Goal: Task Accomplishment & Management: Manage account settings

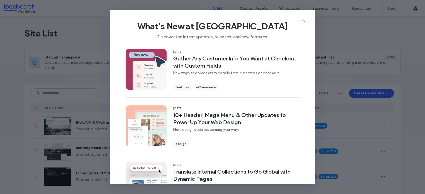
click at [305, 24] on span "What's New at [GEOGRAPHIC_DATA]" at bounding box center [212, 26] width 187 height 11
click at [304, 20] on icon at bounding box center [304, 21] width 4 height 4
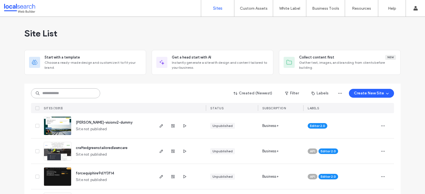
click at [74, 96] on input at bounding box center [65, 94] width 69 height 10
paste input "********"
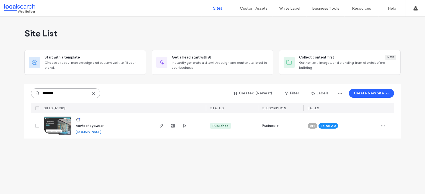
type input "********"
click at [178, 31] on div "Site List" at bounding box center [212, 33] width 376 height 33
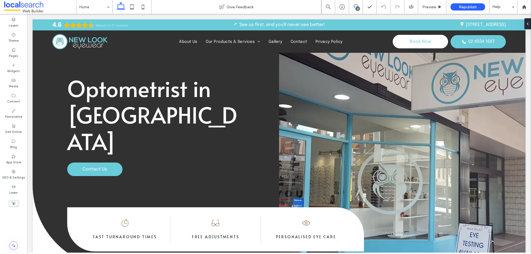
click at [352, 7] on span at bounding box center [356, 6] width 14 height 4
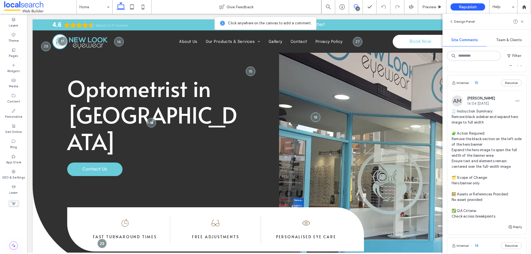
scroll to position [2075, 0]
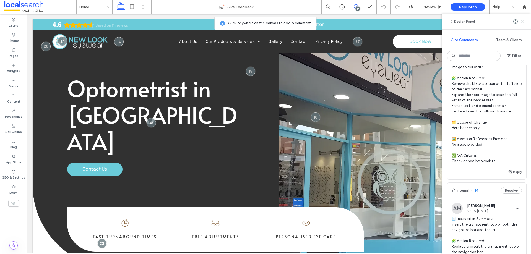
click at [487, 126] on span "🧾 Instruction Summary: Remove black sidebar and expand hero image to full width…" at bounding box center [487, 108] width 70 height 111
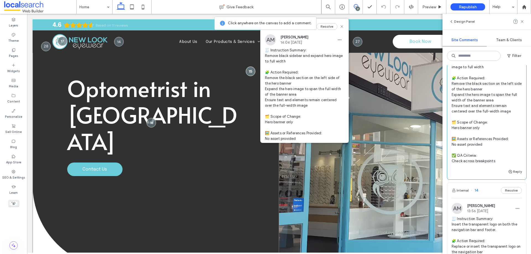
click at [257, 186] on div "Optometrist in Maitland Contact Us" at bounding box center [156, 143] width 246 height 249
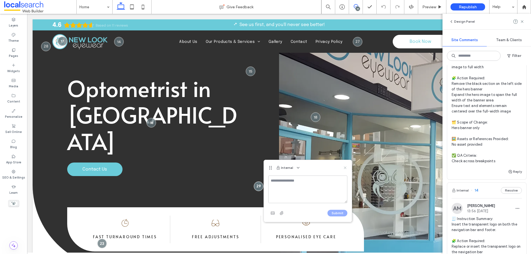
click at [345, 168] on use at bounding box center [345, 168] width 2 height 2
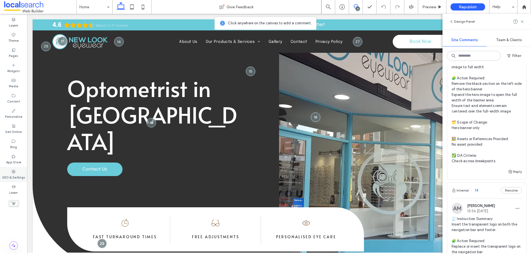
click at [15, 174] on label "SEO & Settings" at bounding box center [13, 177] width 23 height 6
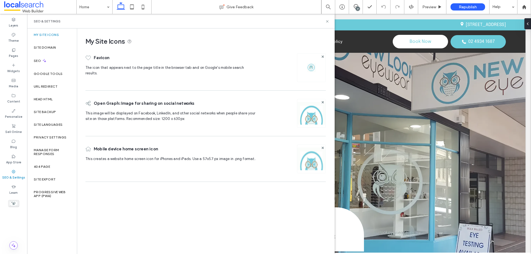
scroll to position [0, 0]
click at [51, 110] on div "Site Backup" at bounding box center [52, 112] width 50 height 13
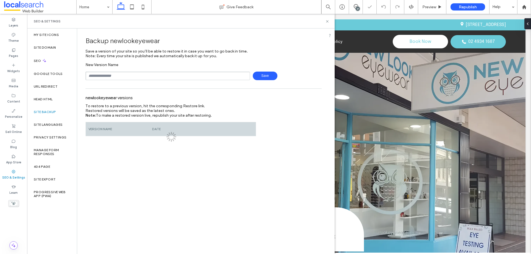
click at [186, 71] on div "New Version Name Save" at bounding box center [203, 72] width 236 height 18
click at [188, 77] on input "text" at bounding box center [167, 76] width 165 height 9
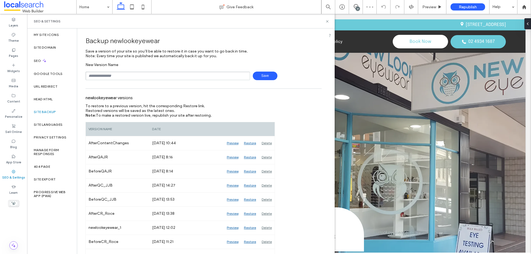
type input "**********"
click at [264, 74] on span "Save" at bounding box center [265, 76] width 25 height 9
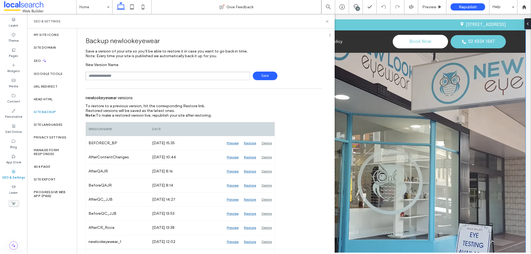
click at [390, 131] on div "Button" at bounding box center [402, 157] width 246 height 277
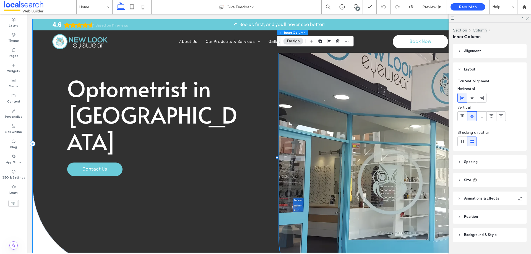
click at [249, 62] on div "Optometrist in Maitland Contact Us" at bounding box center [156, 143] width 246 height 249
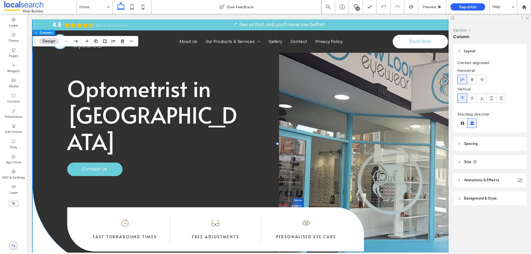
click at [464, 31] on button "Section" at bounding box center [460, 30] width 14 height 5
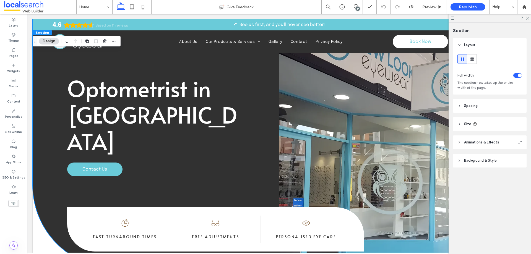
click at [484, 164] on header "Background & Style" at bounding box center [490, 161] width 74 height 14
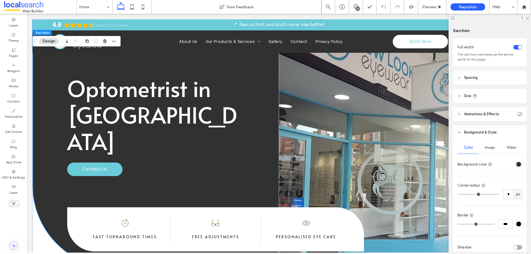
scroll to position [55, 0]
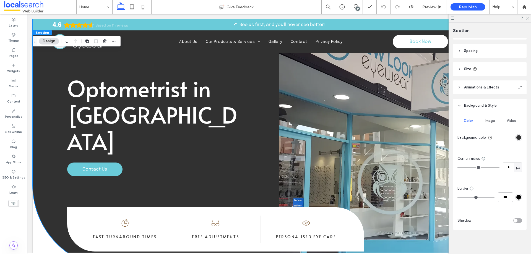
click at [528, 19] on icon at bounding box center [528, 18] width 4 height 4
